Goal: Task Accomplishment & Management: Complete application form

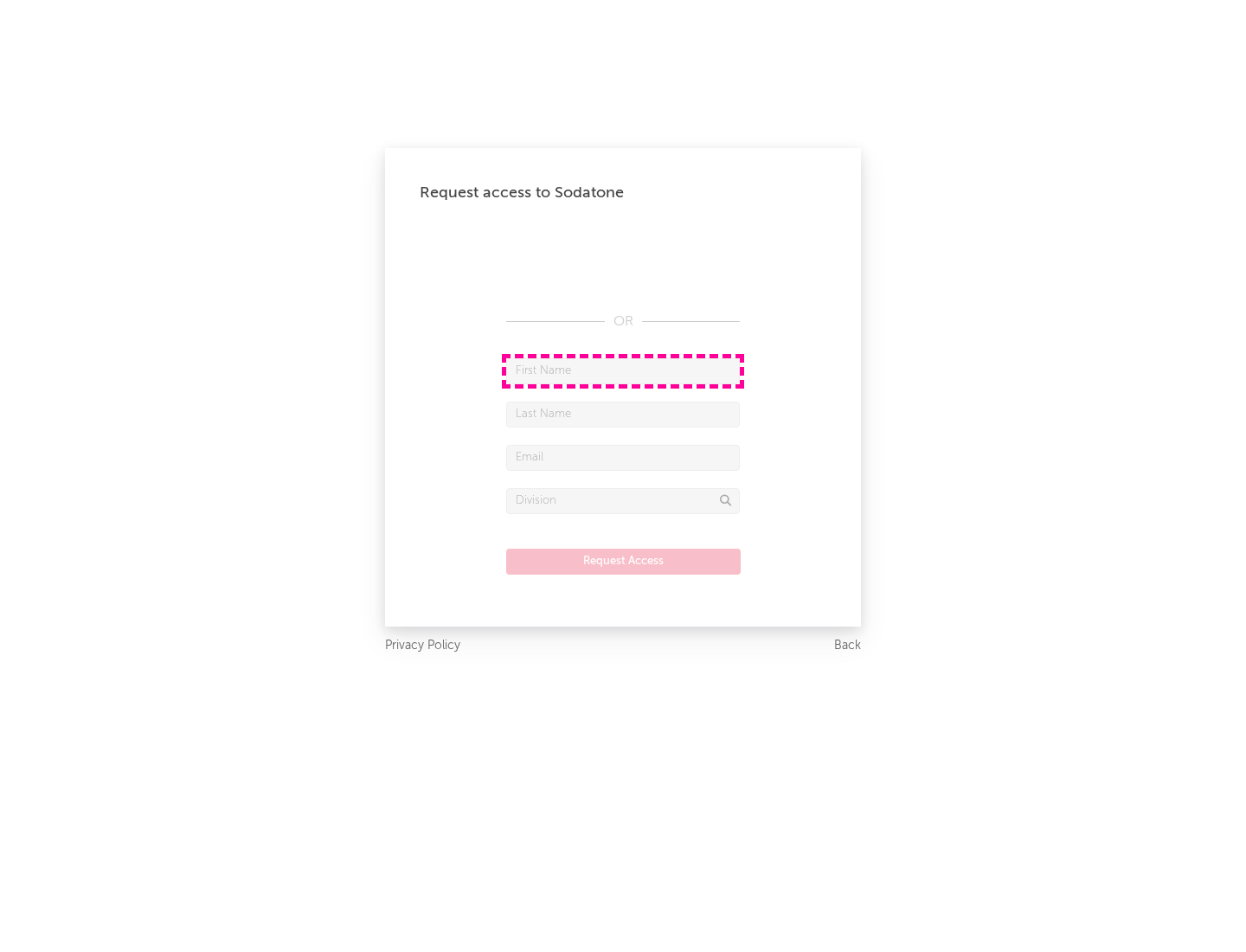
click at [623, 370] on input "text" at bounding box center [623, 371] width 234 height 26
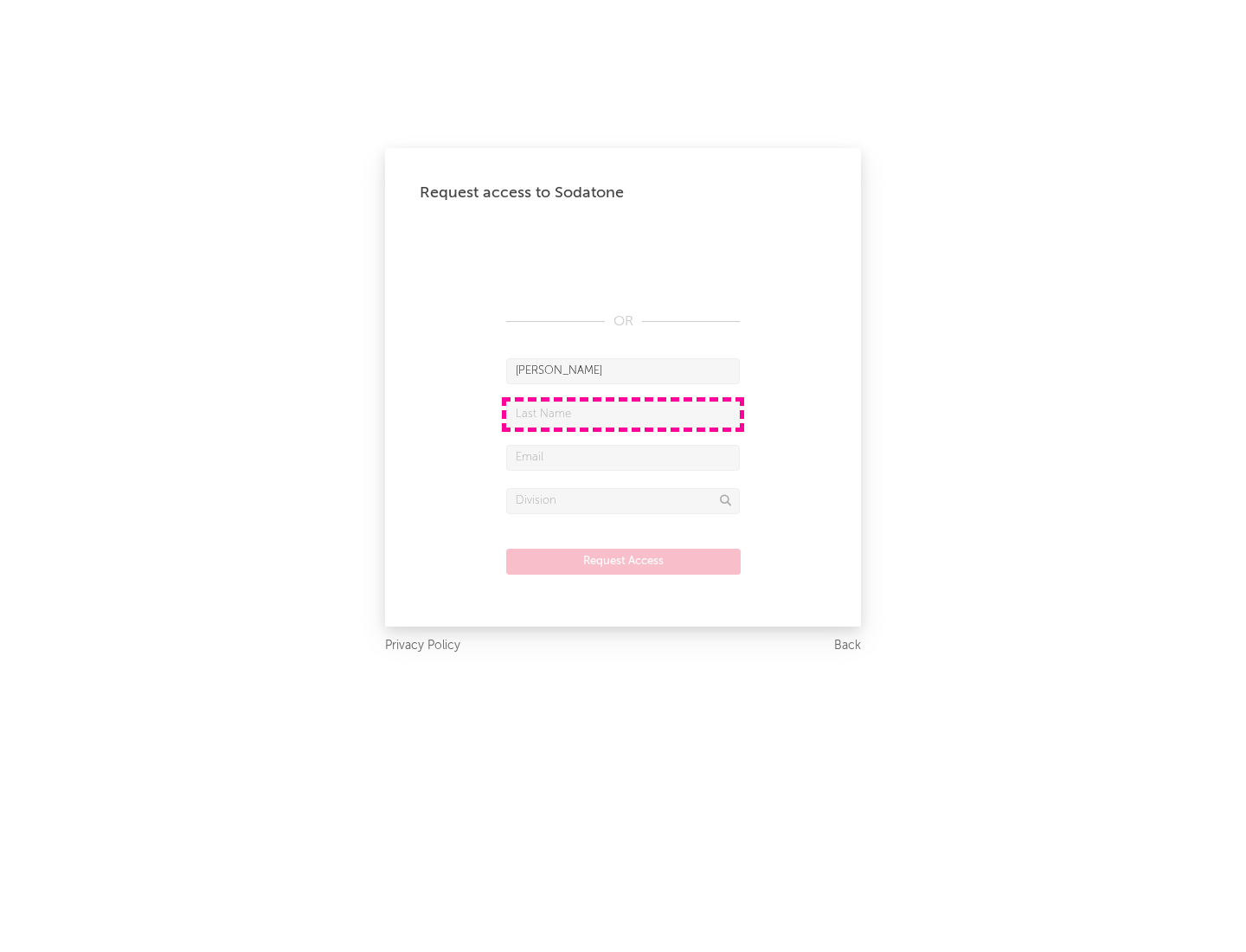
type input "[PERSON_NAME]"
click at [623, 414] on input "text" at bounding box center [623, 414] width 234 height 26
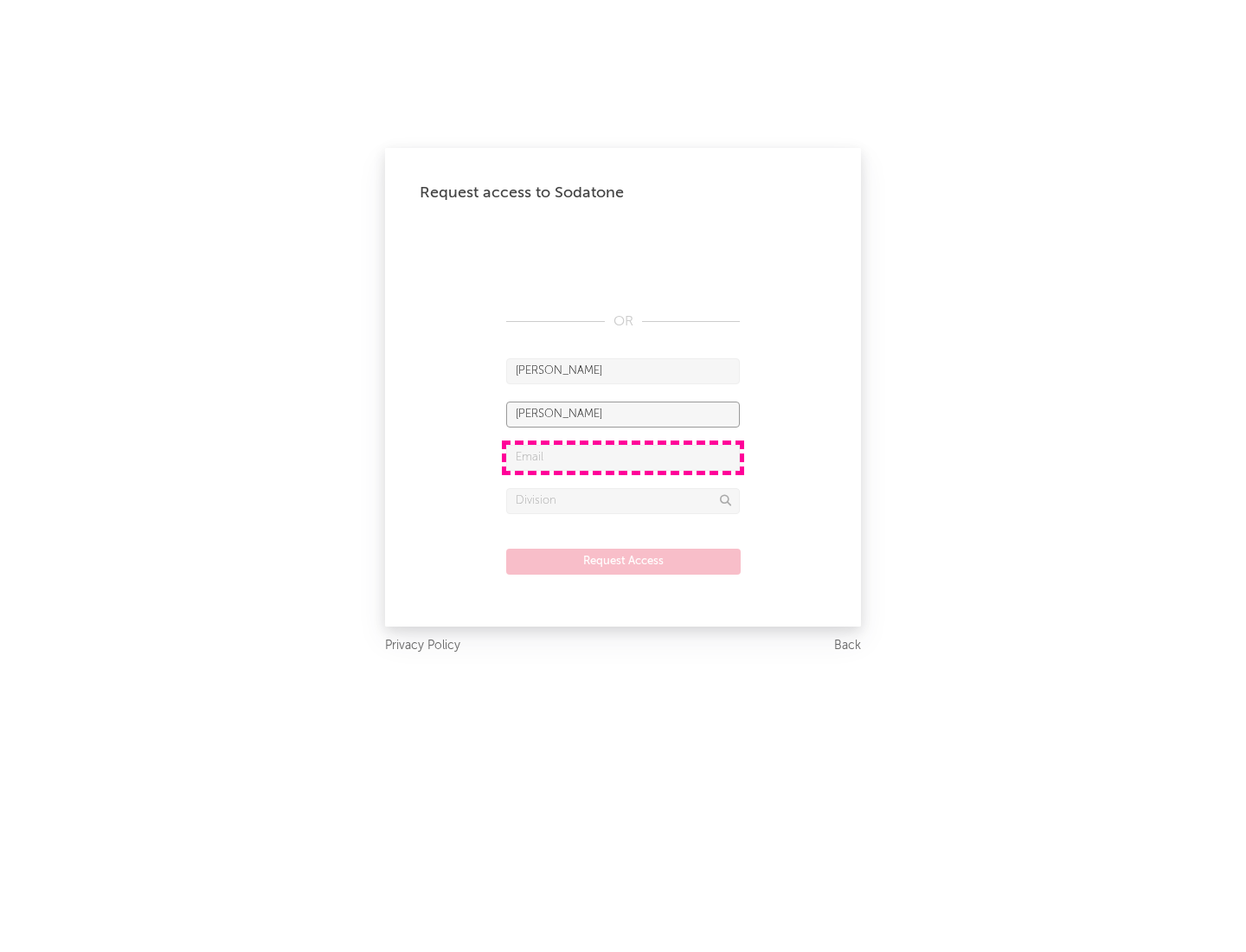
type input "[PERSON_NAME]"
click at [623, 457] on input "text" at bounding box center [623, 457] width 234 height 26
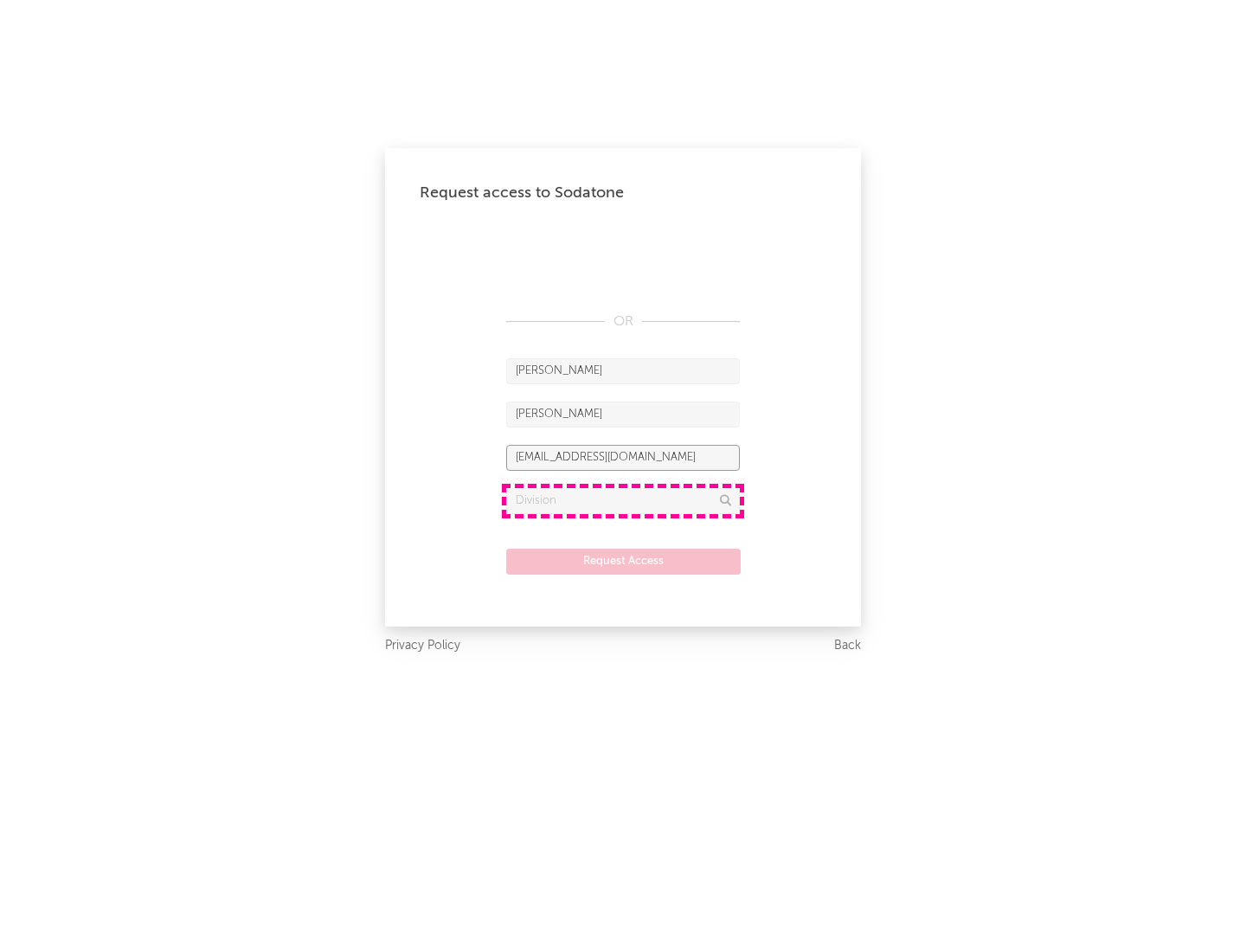
type input "[EMAIL_ADDRESS][DOMAIN_NAME]"
click at [623, 500] on input "text" at bounding box center [623, 500] width 234 height 26
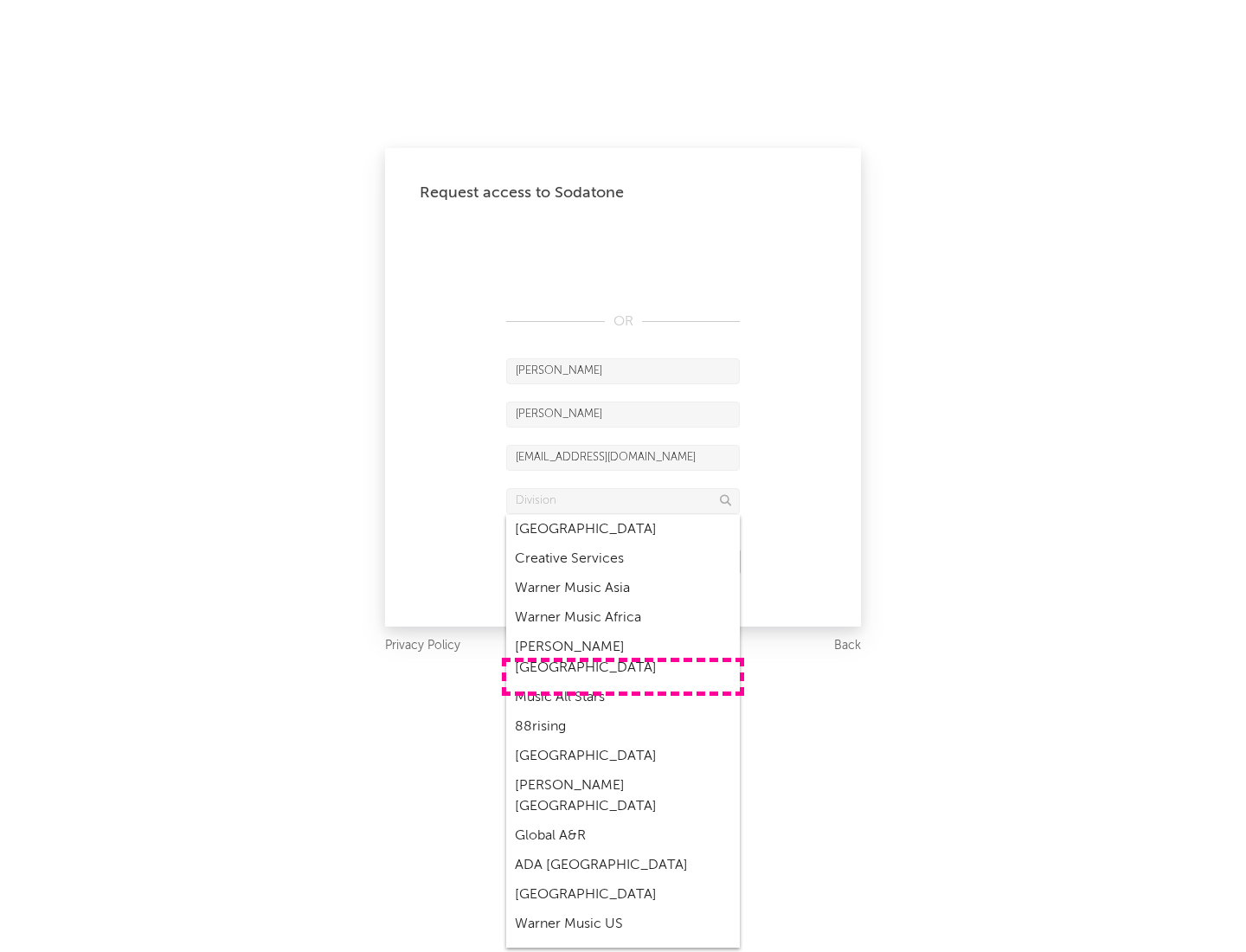
click at [623, 683] on div "Music All Stars" at bounding box center [623, 697] width 234 height 30
type input "Music All Stars"
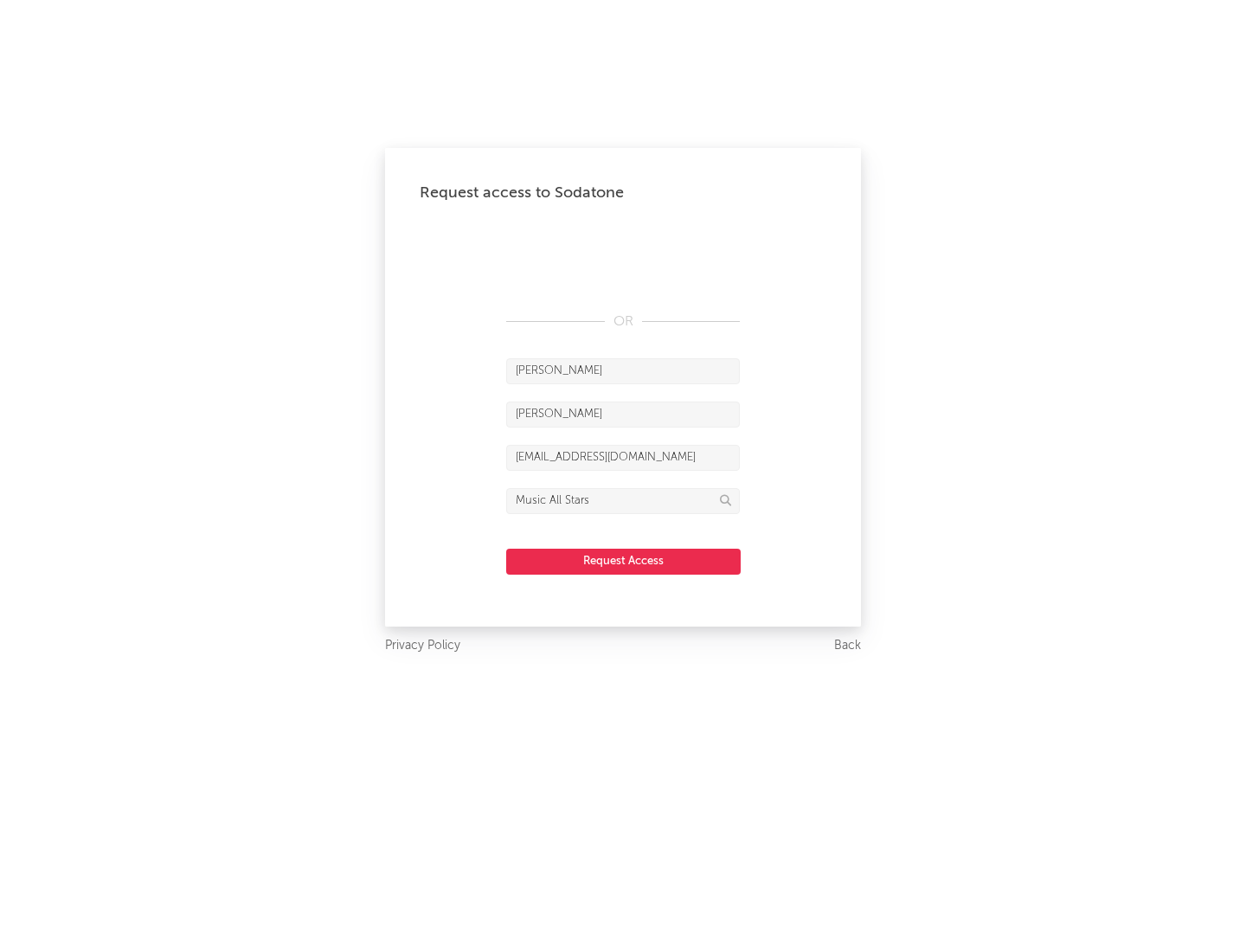
click at [623, 561] on button "Request Access" at bounding box center [623, 561] width 235 height 26
